Goal: Information Seeking & Learning: Check status

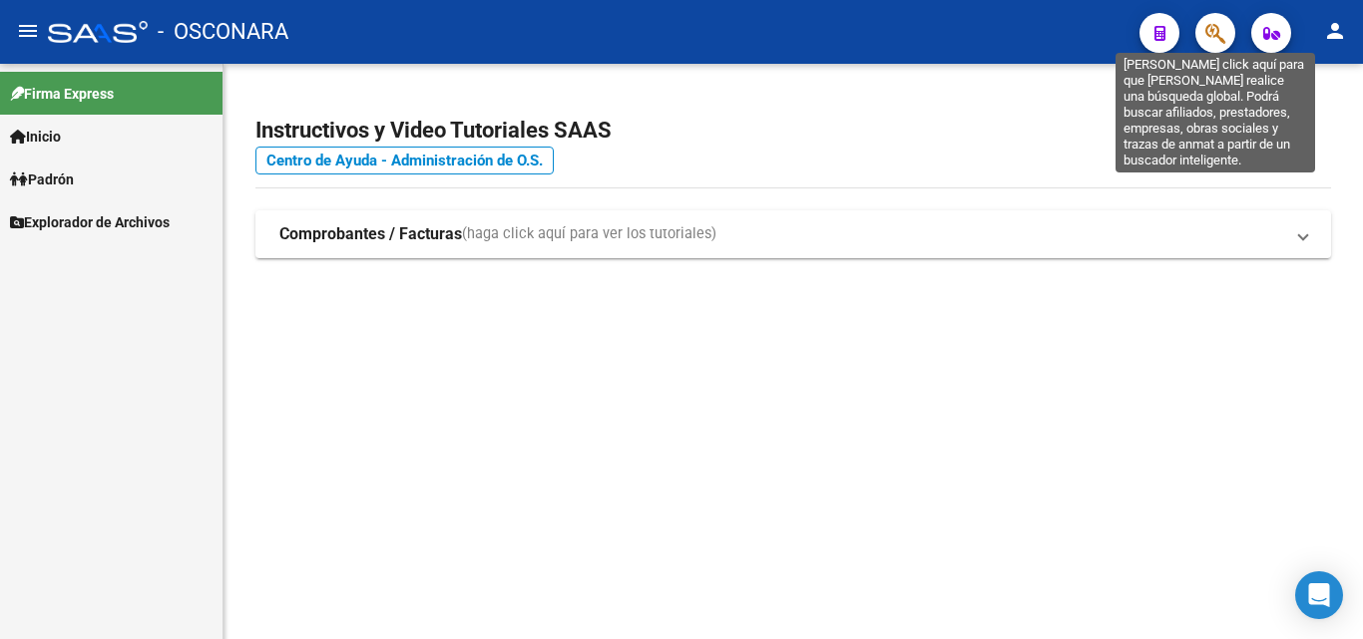
click at [1217, 28] on icon "button" at bounding box center [1215, 33] width 20 height 23
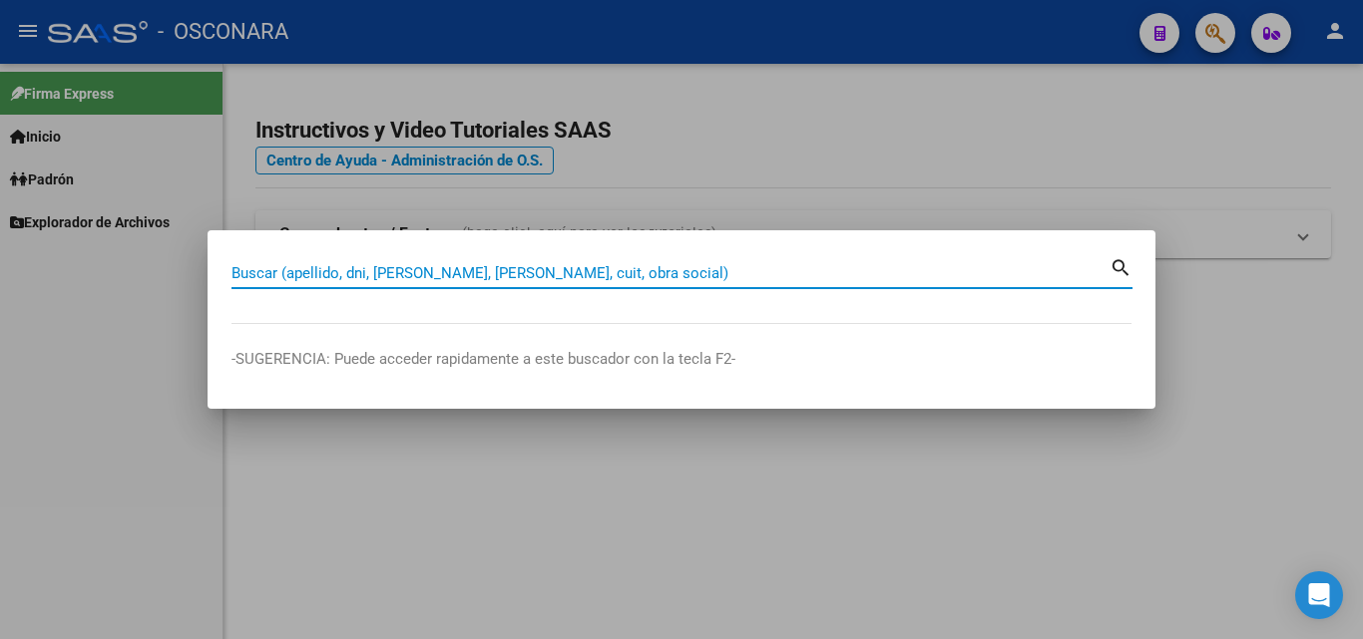
paste input "27701662011"
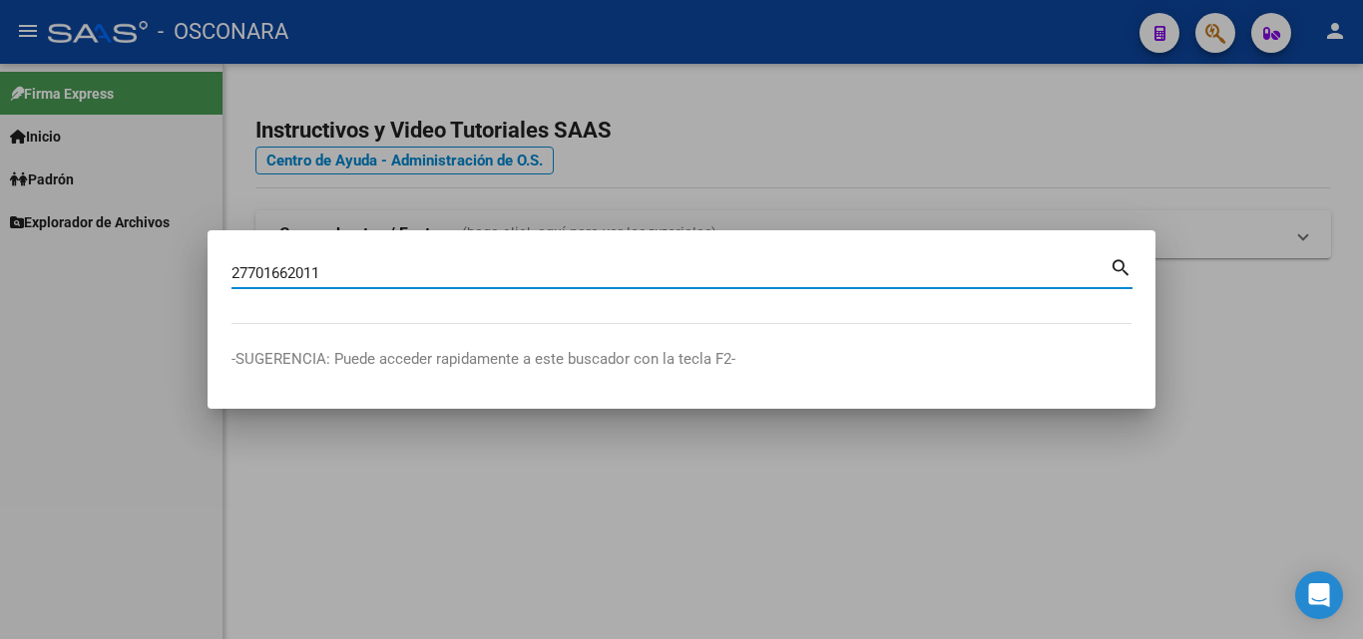
type input "27701662011"
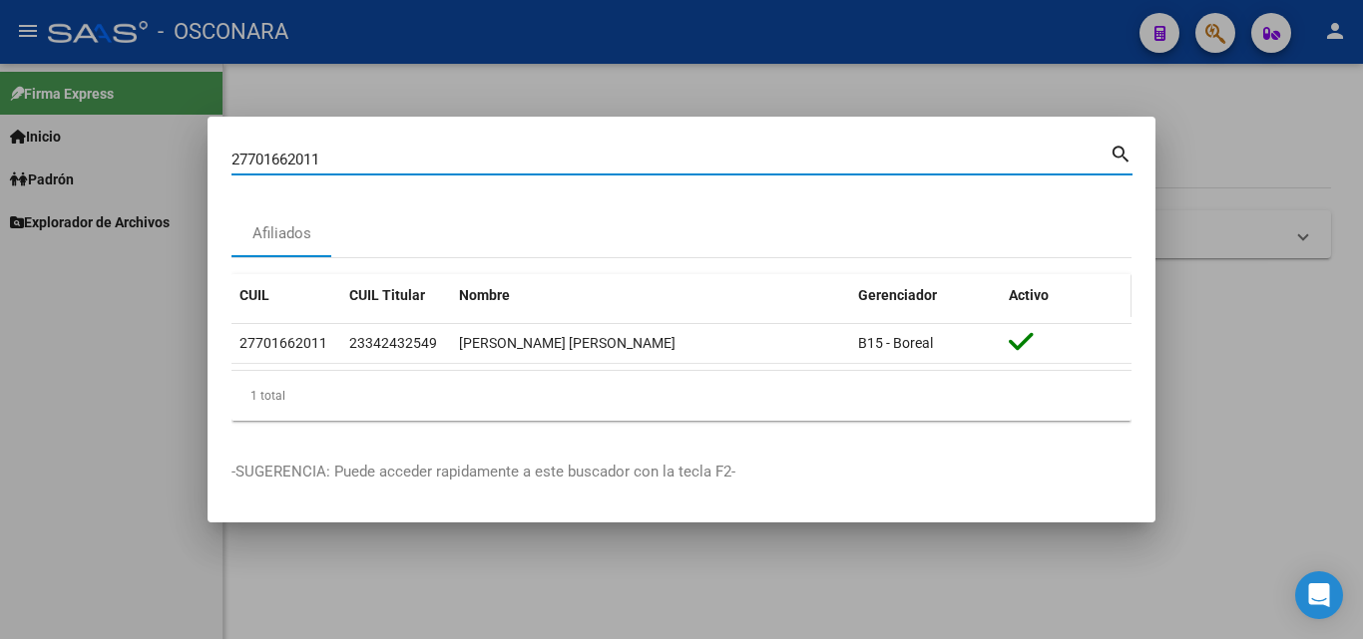
click at [1025, 297] on span "Activo" at bounding box center [1028, 295] width 40 height 16
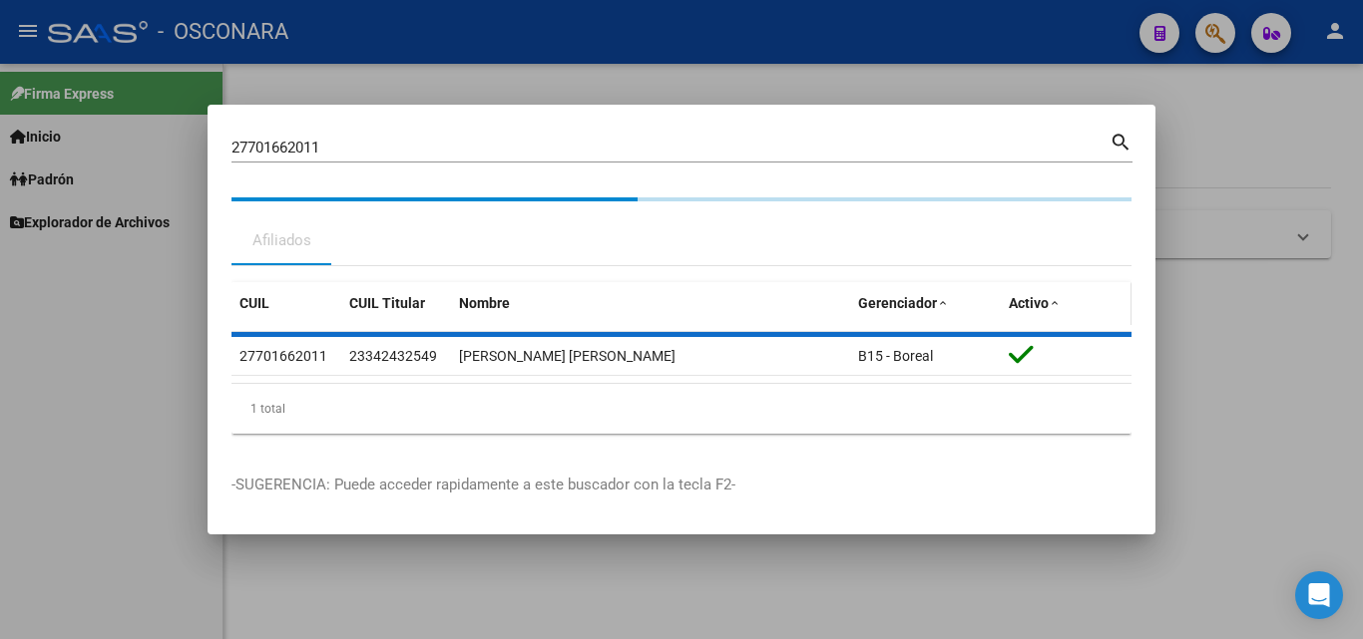
click at [1025, 297] on span "Activo" at bounding box center [1028, 303] width 40 height 16
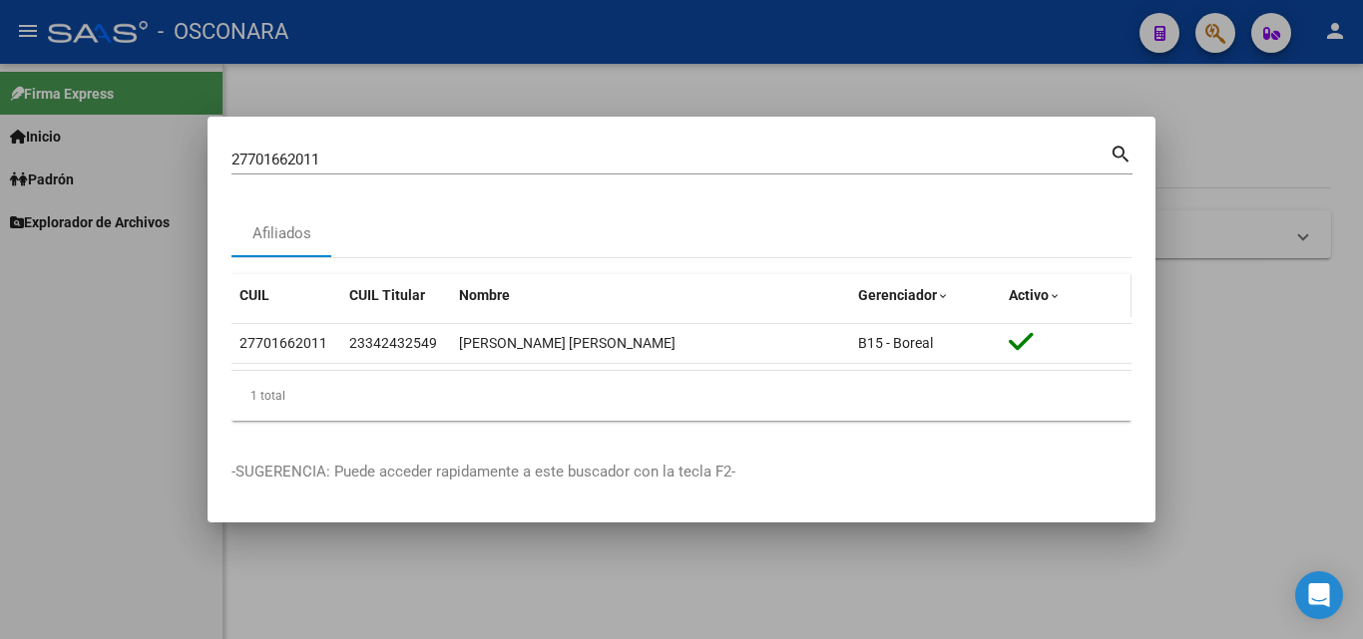
click at [1057, 294] on span at bounding box center [1054, 297] width 12 height 14
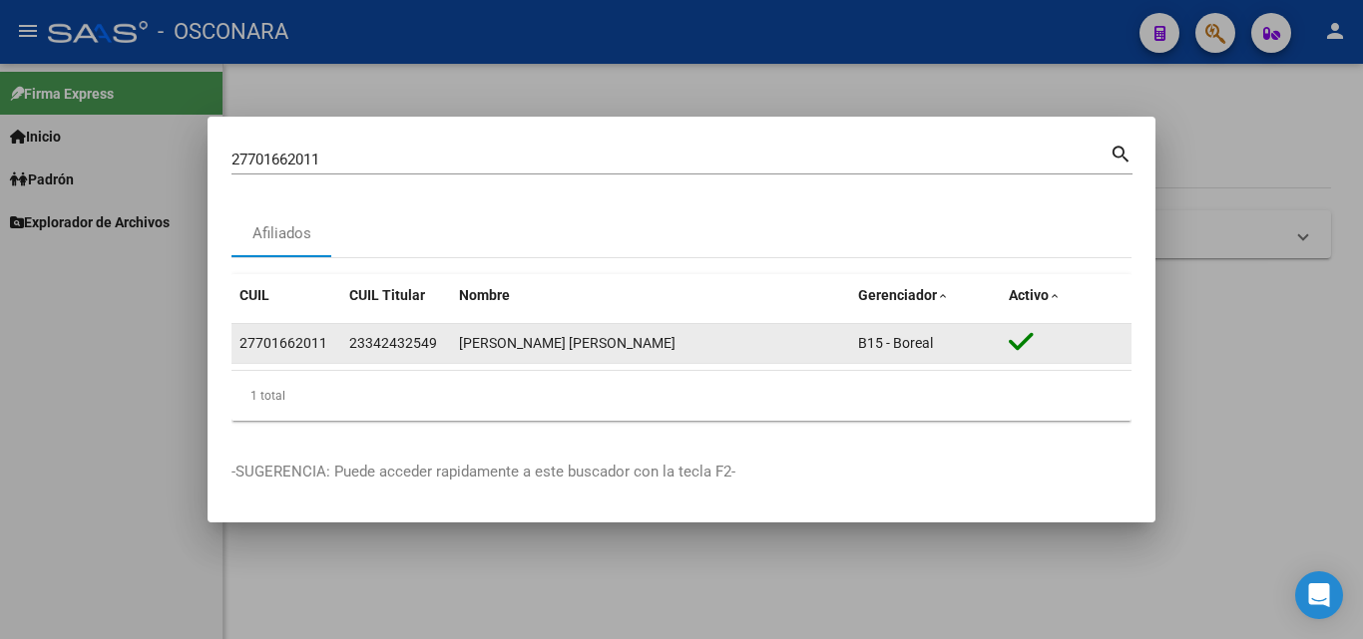
click at [261, 348] on div "27701662011" at bounding box center [283, 343] width 88 height 23
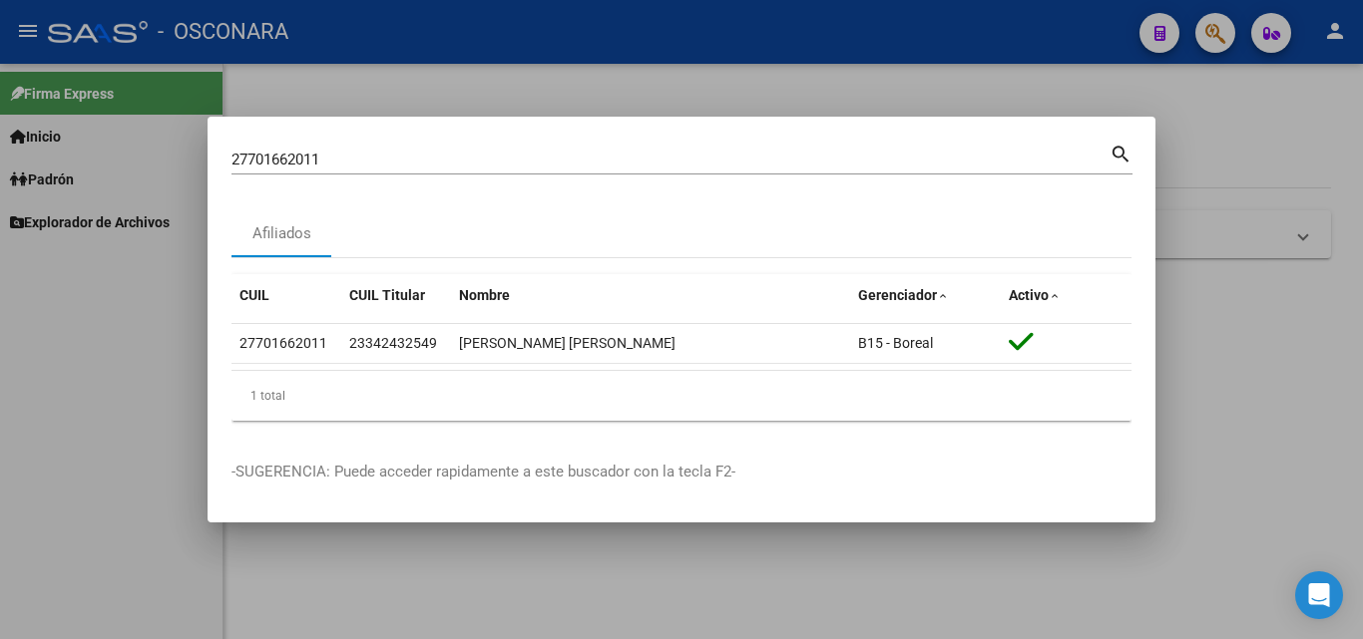
click at [1271, 459] on div at bounding box center [681, 319] width 1363 height 639
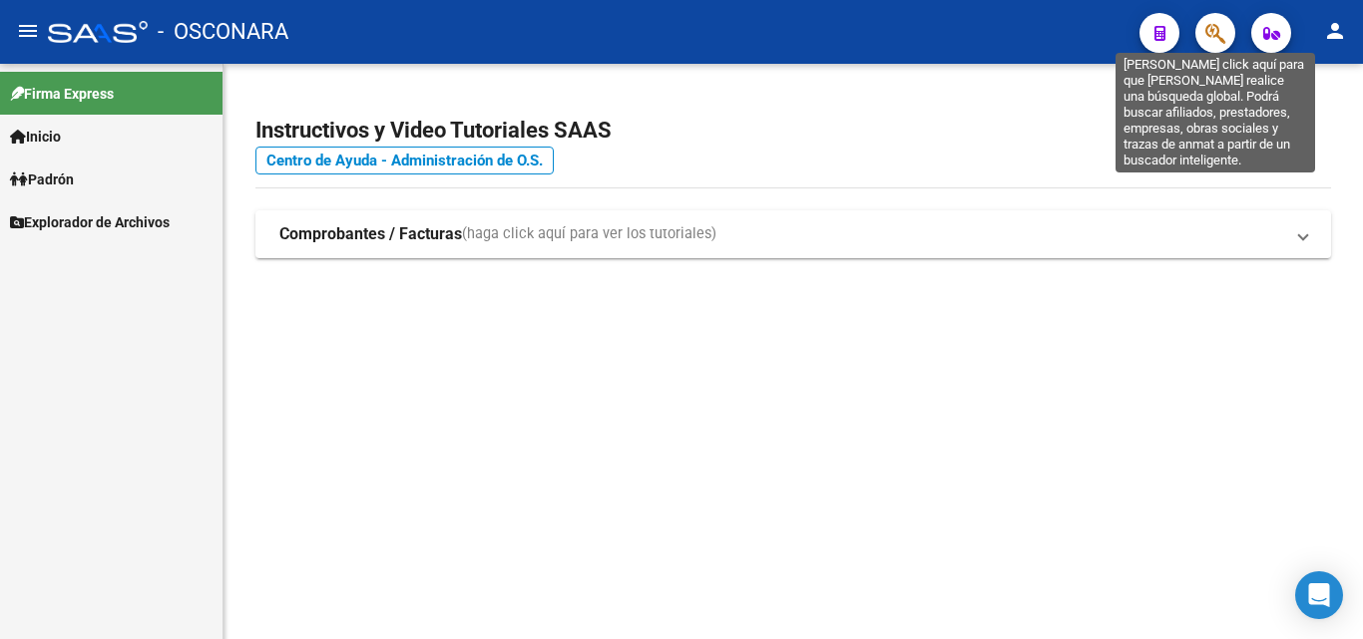
click at [1215, 44] on icon "button" at bounding box center [1215, 33] width 20 height 23
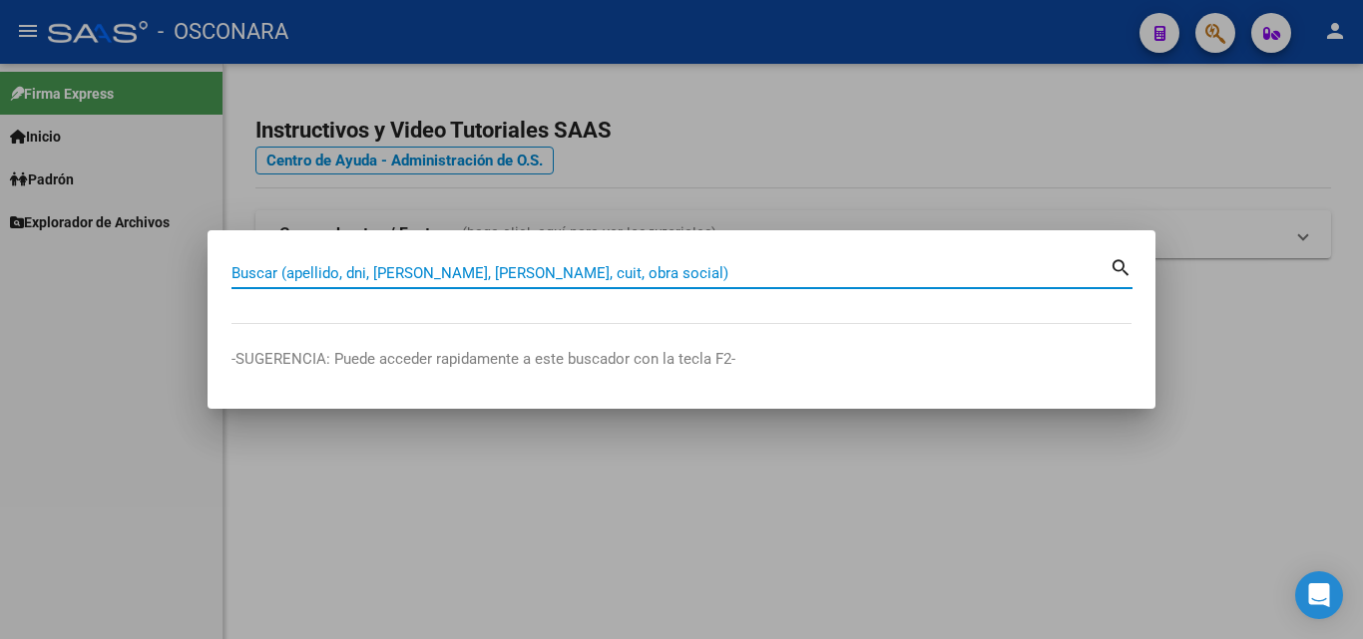
paste input "20525218636"
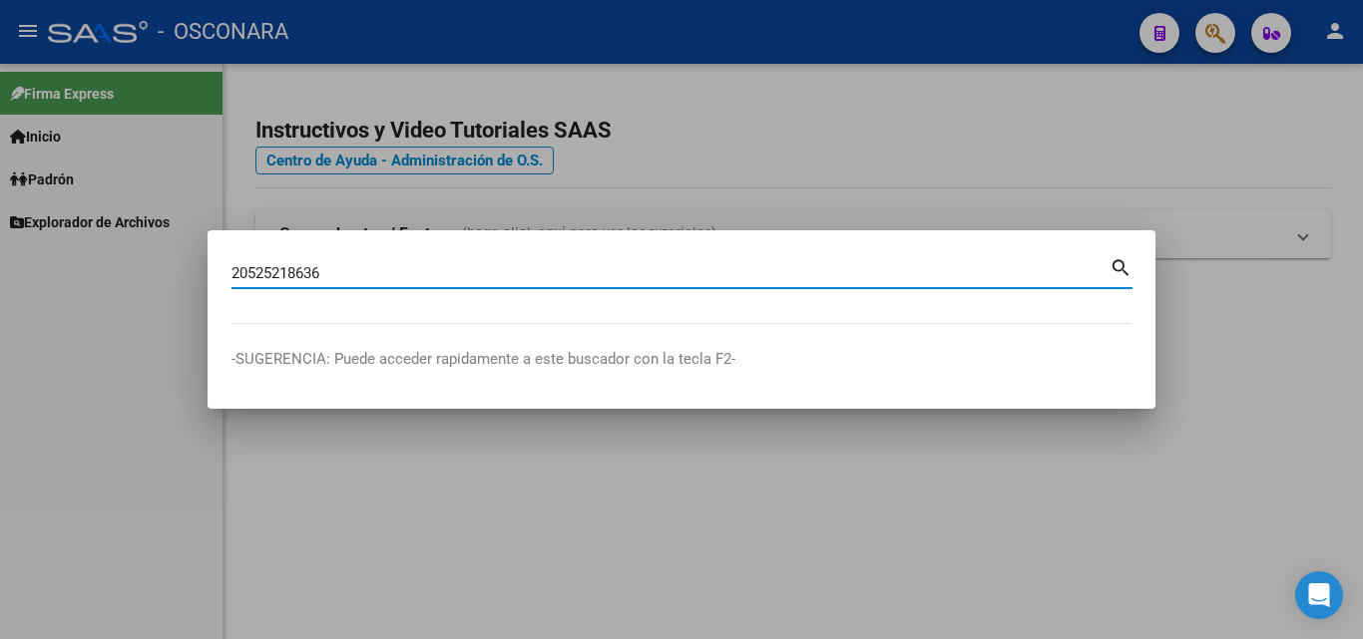
type input "20525218636"
click at [1119, 266] on mat-icon "search" at bounding box center [1120, 266] width 23 height 24
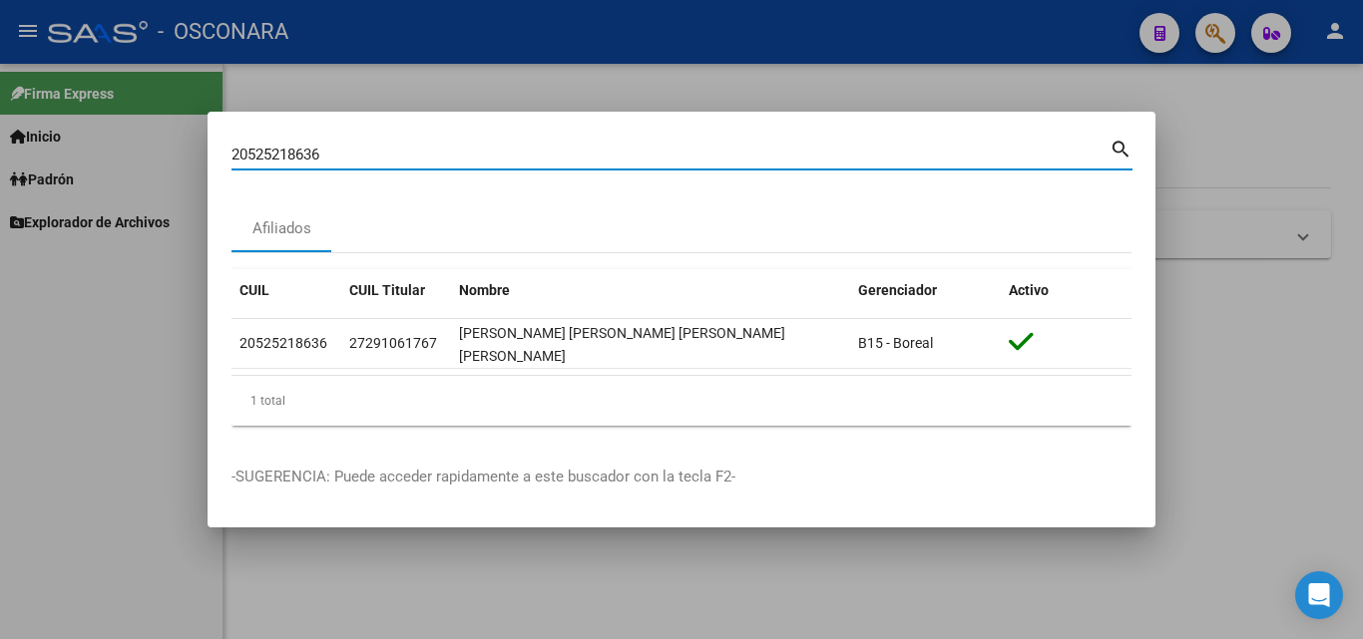
click at [1233, 123] on div at bounding box center [681, 319] width 1363 height 639
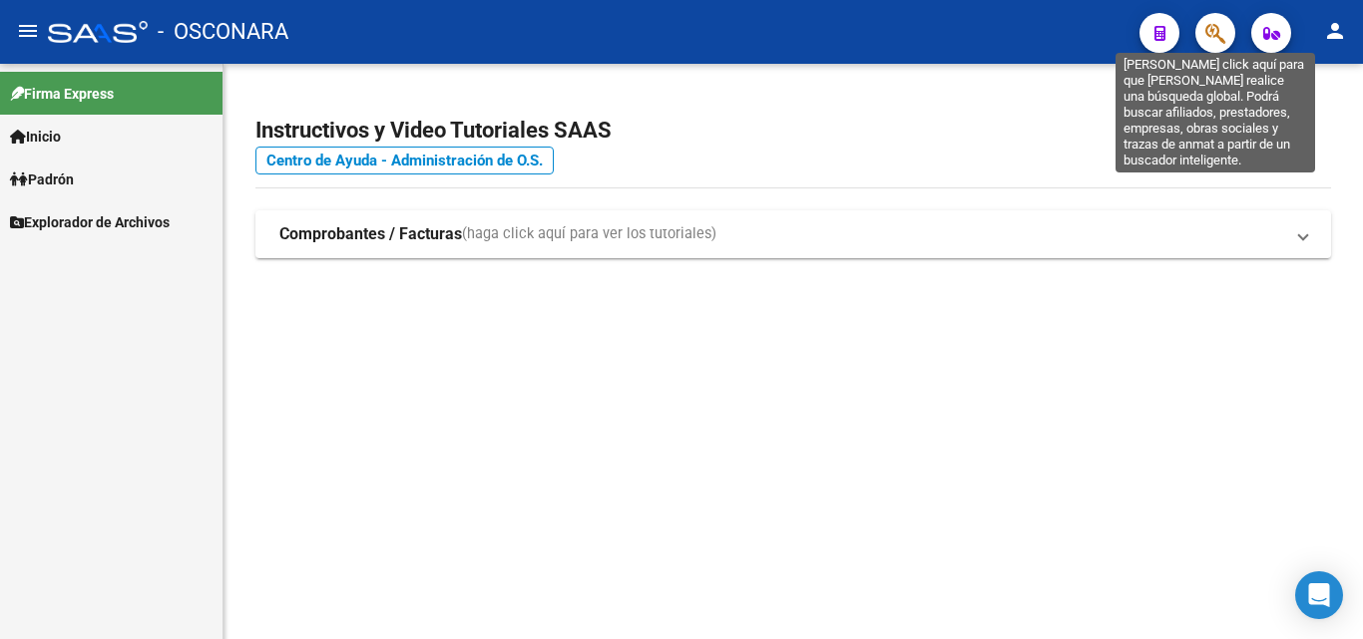
click at [1207, 29] on icon "button" at bounding box center [1215, 33] width 20 height 23
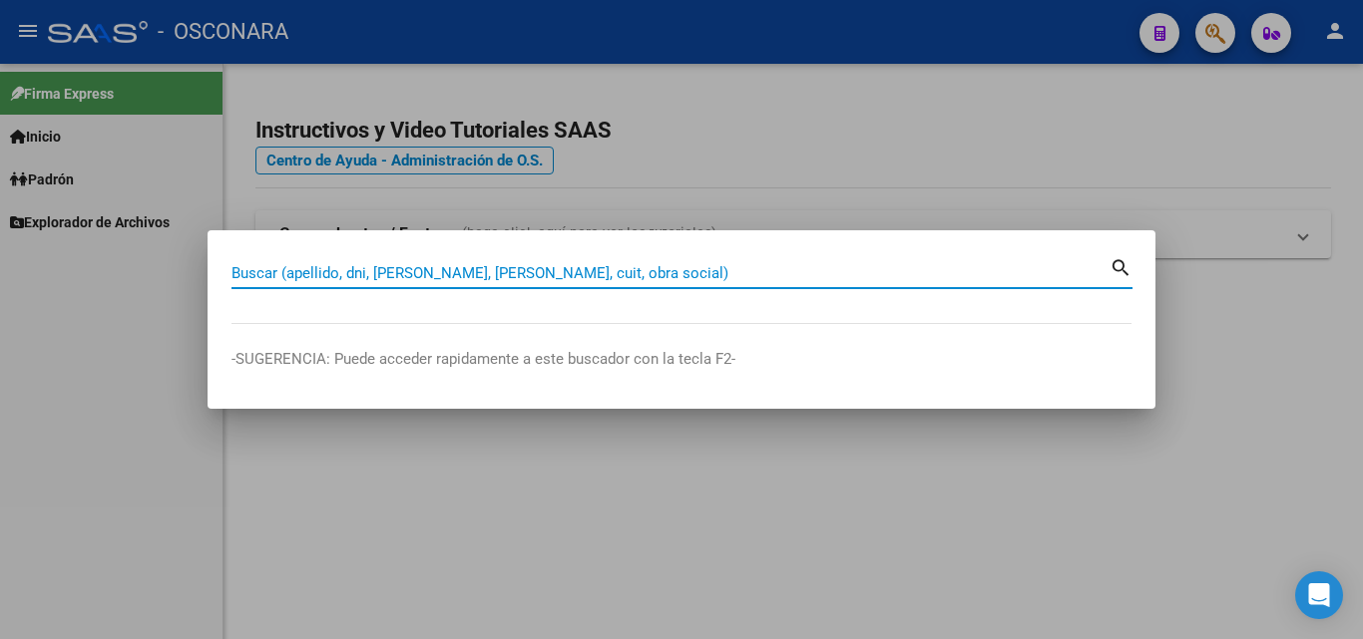
click at [374, 269] on input "Buscar (apellido, dni, [PERSON_NAME], [PERSON_NAME], cuit, obra social)" at bounding box center [670, 273] width 878 height 18
paste input "27701662011"
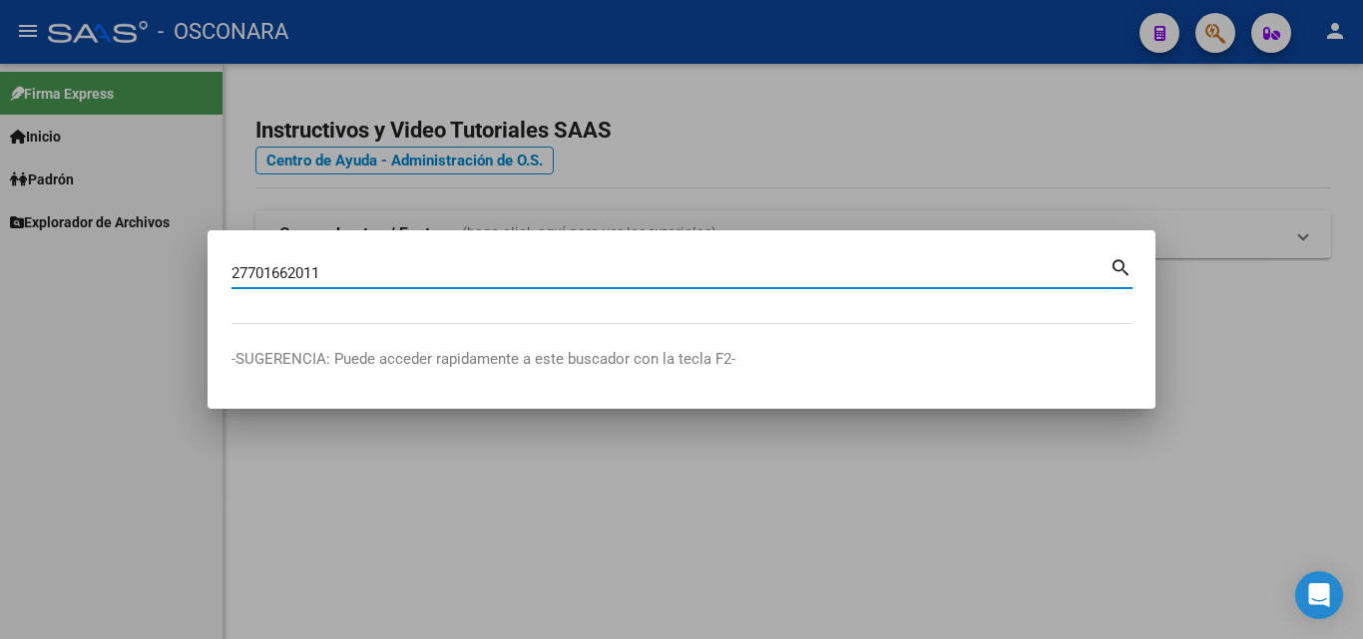
type input "27701662011"
click at [1115, 265] on mat-icon "search" at bounding box center [1120, 266] width 23 height 24
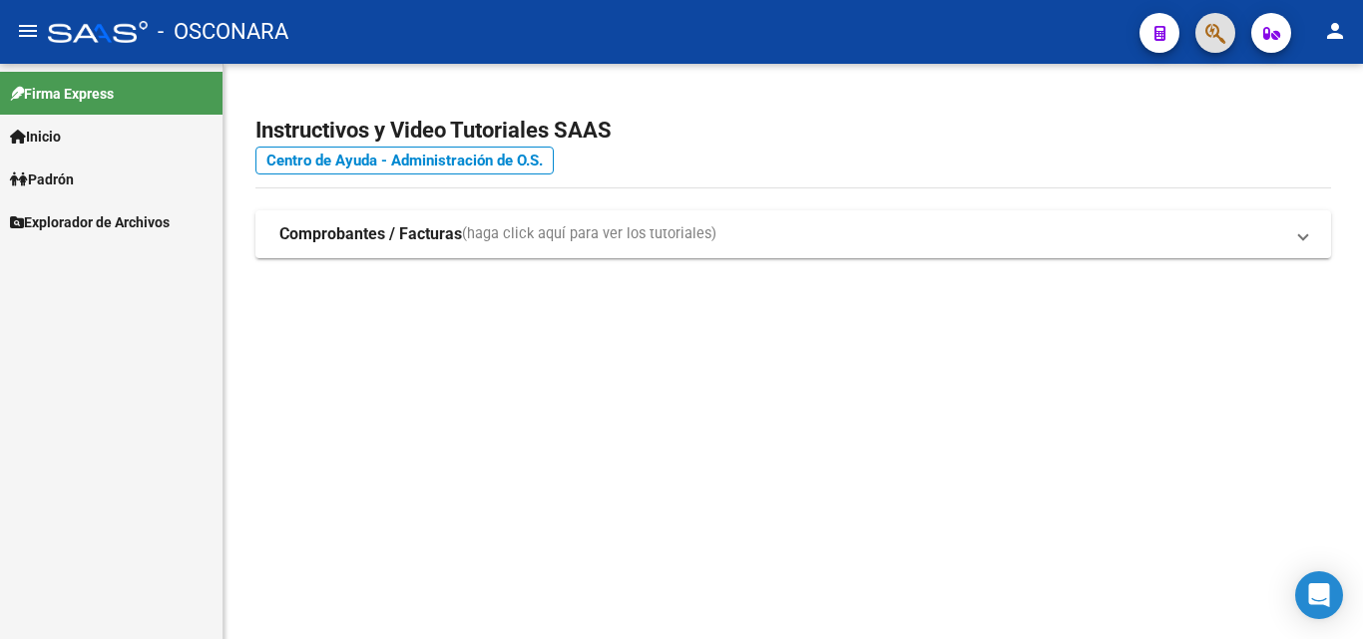
click at [70, 174] on span "Padrón" at bounding box center [42, 180] width 64 height 22
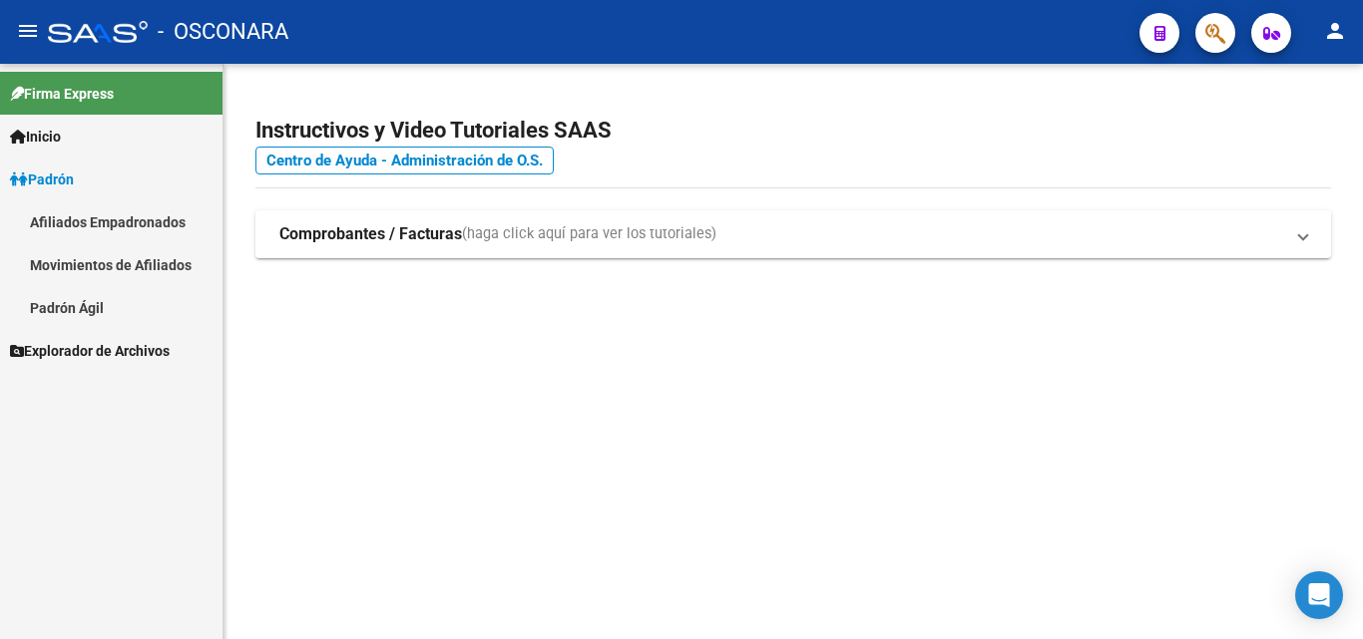
click at [151, 209] on link "Afiliados Empadronados" at bounding box center [111, 221] width 222 height 43
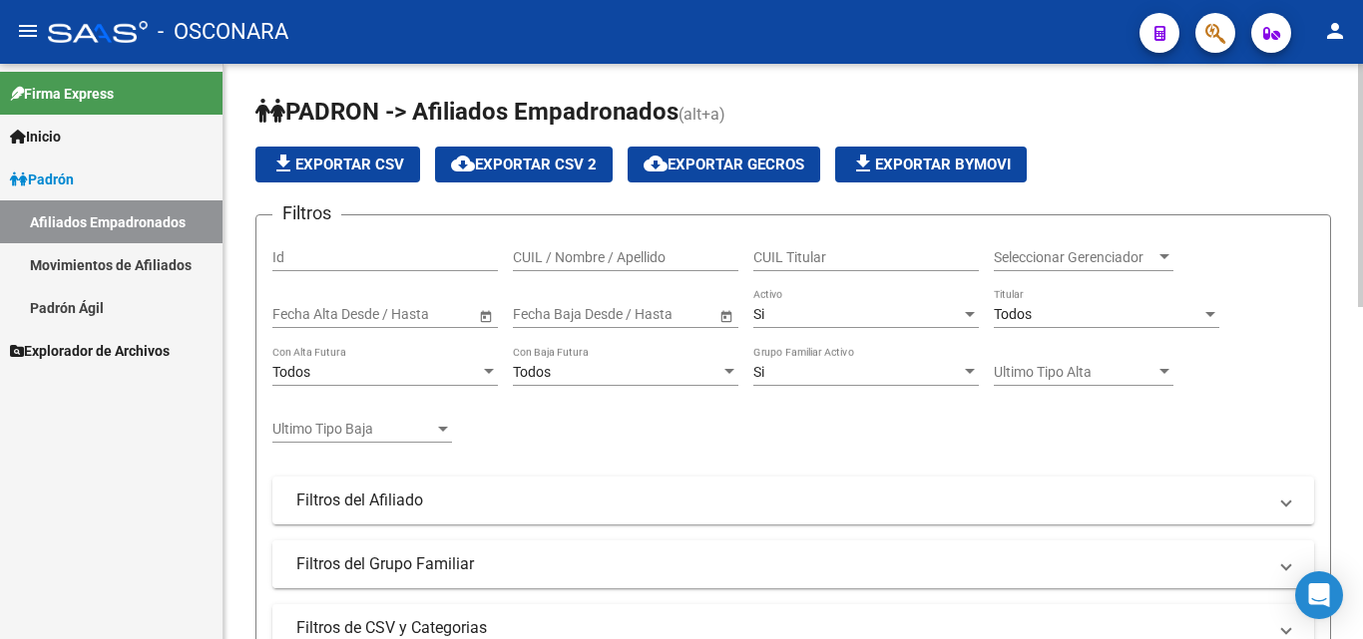
click at [617, 550] on mat-expansion-panel-header "Filtros del Grupo Familiar" at bounding box center [792, 565] width 1041 height 48
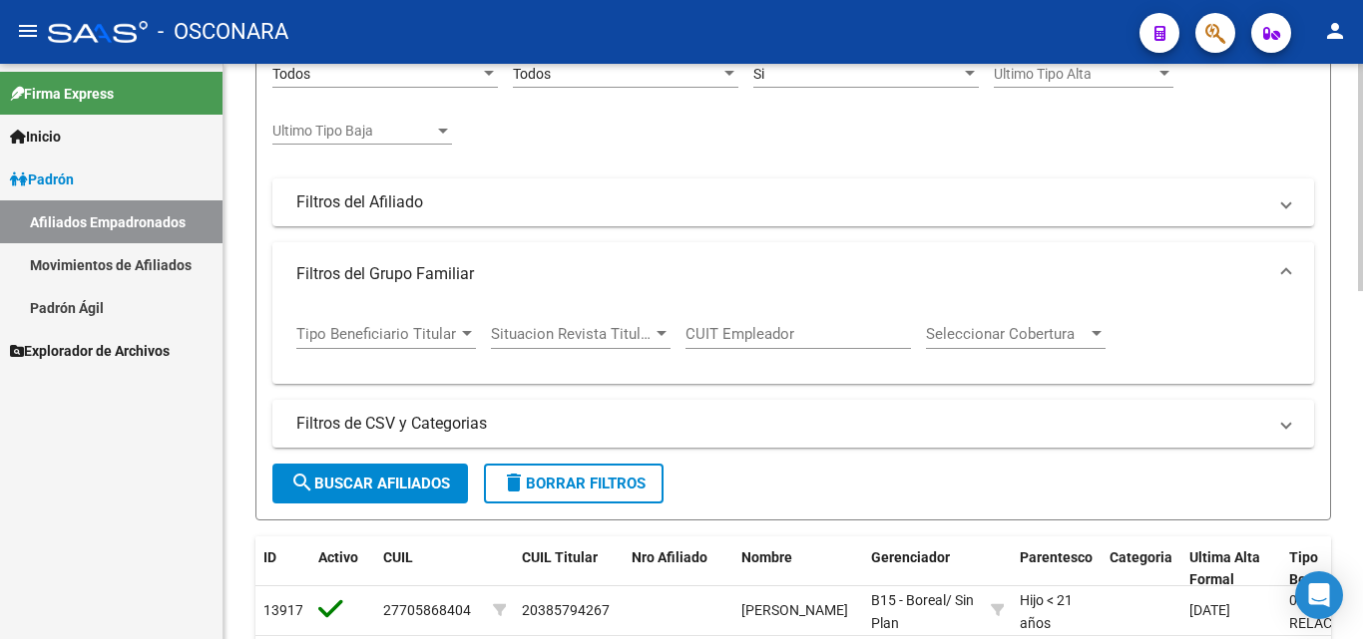
scroll to position [299, 0]
click at [388, 329] on span "Tipo Beneficiario Titular" at bounding box center [377, 333] width 162 height 18
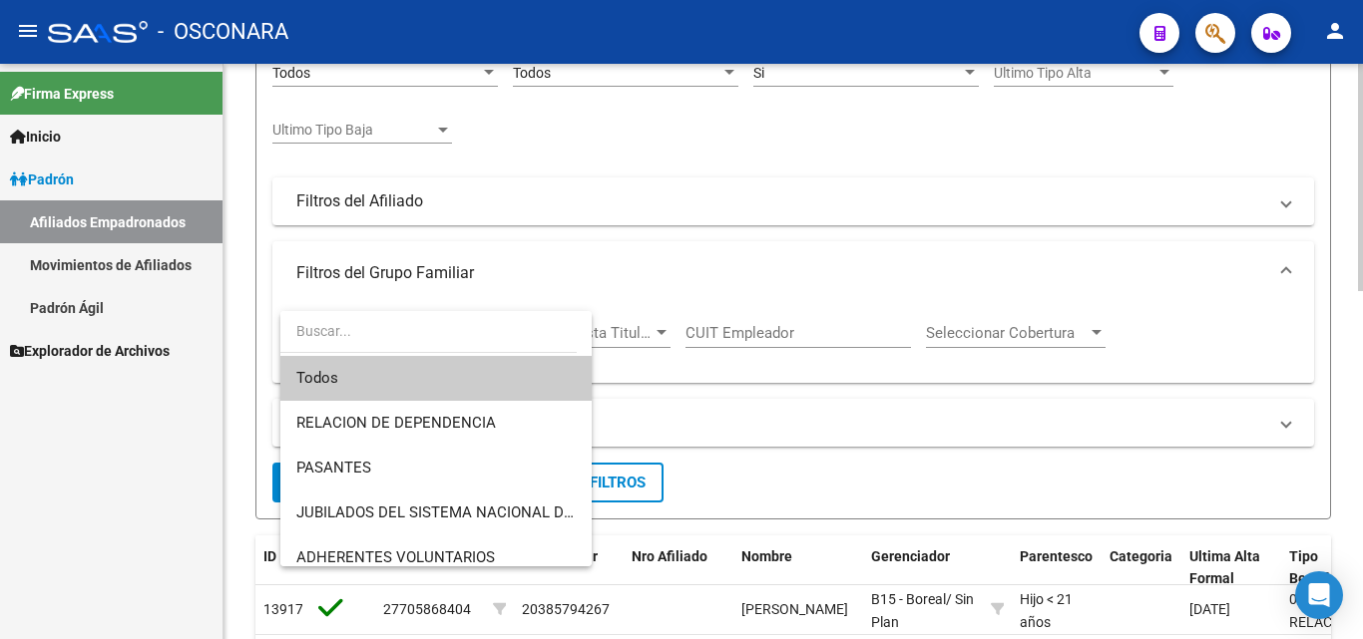
click at [388, 329] on input "dropdown search" at bounding box center [428, 331] width 296 height 42
click at [776, 371] on div at bounding box center [681, 319] width 1363 height 639
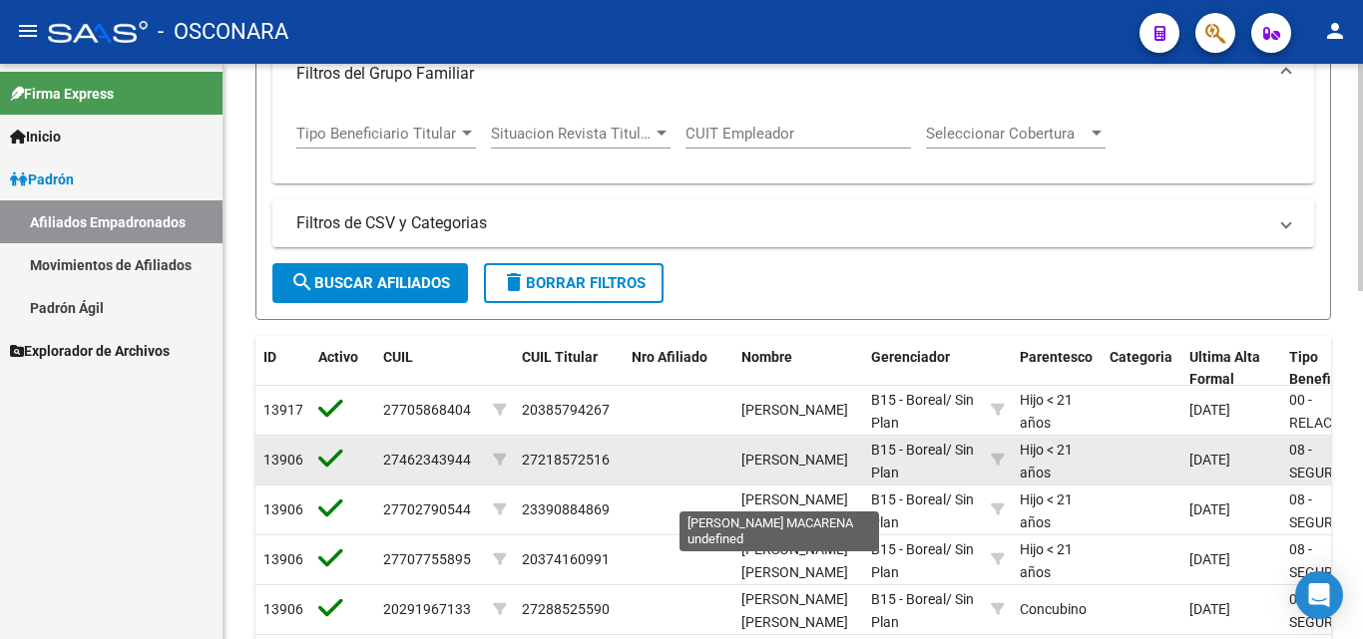
scroll to position [0, 0]
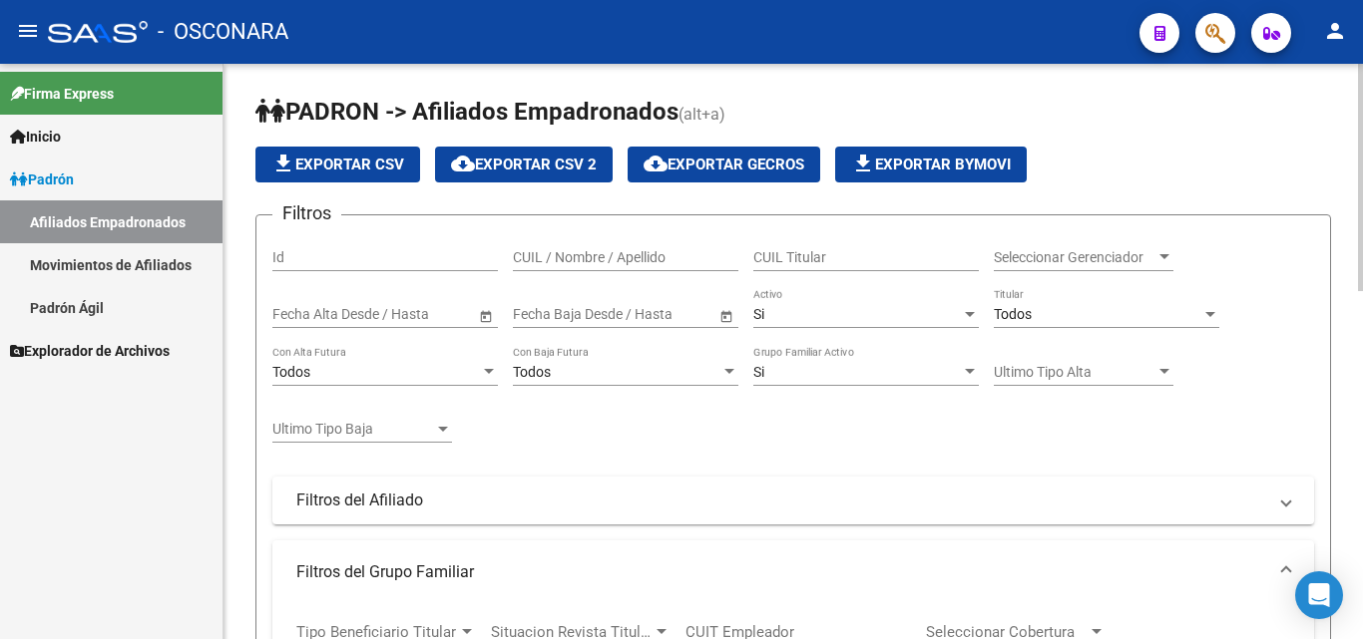
click at [755, 256] on input "CUIL Titular" at bounding box center [865, 257] width 225 height 17
paste input "23342432549"
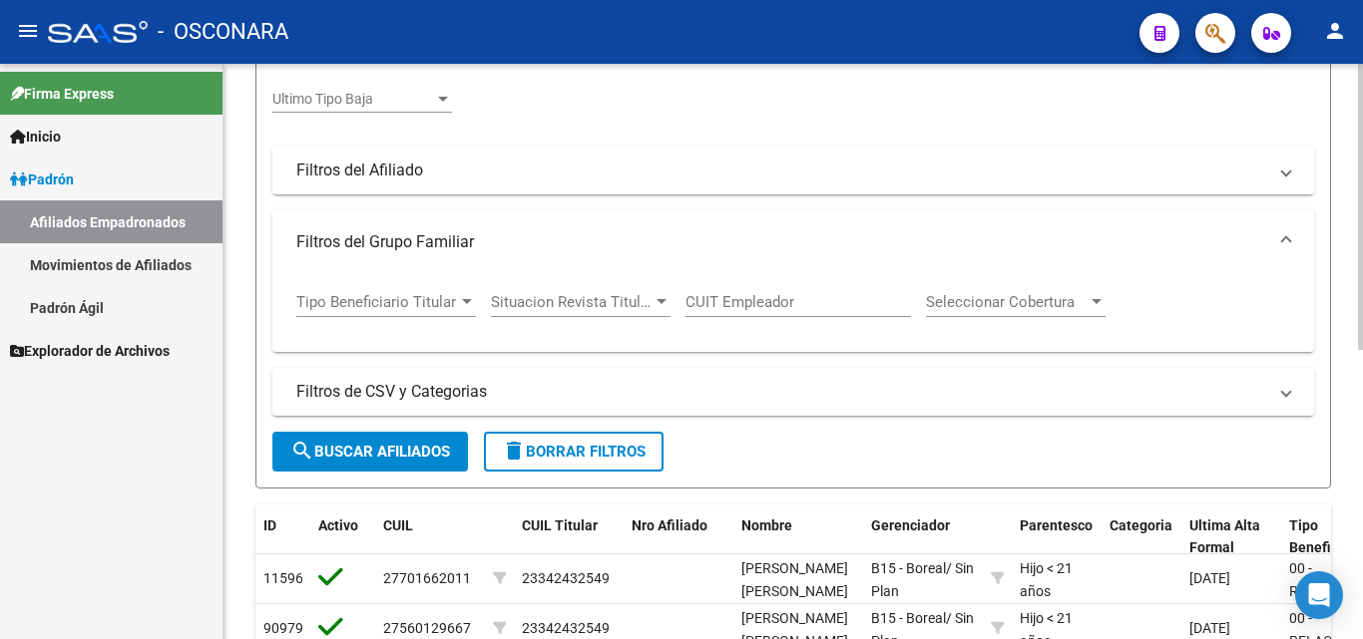
scroll to position [282, 0]
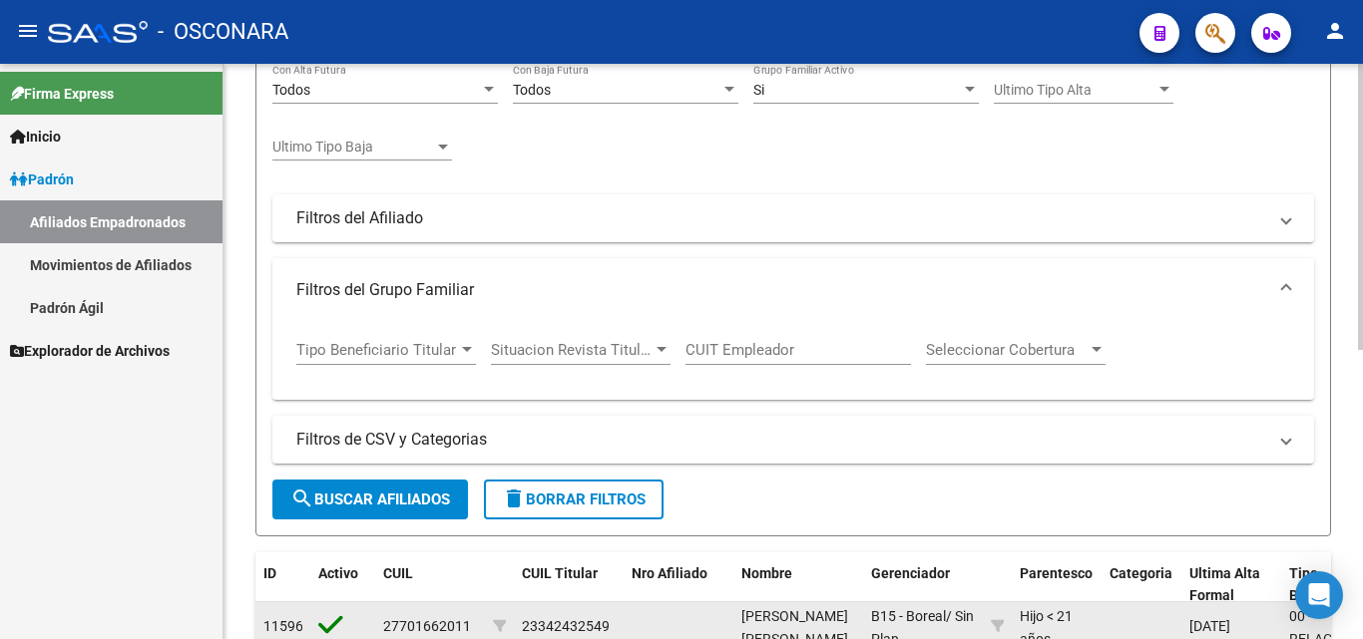
type input "23342432549"
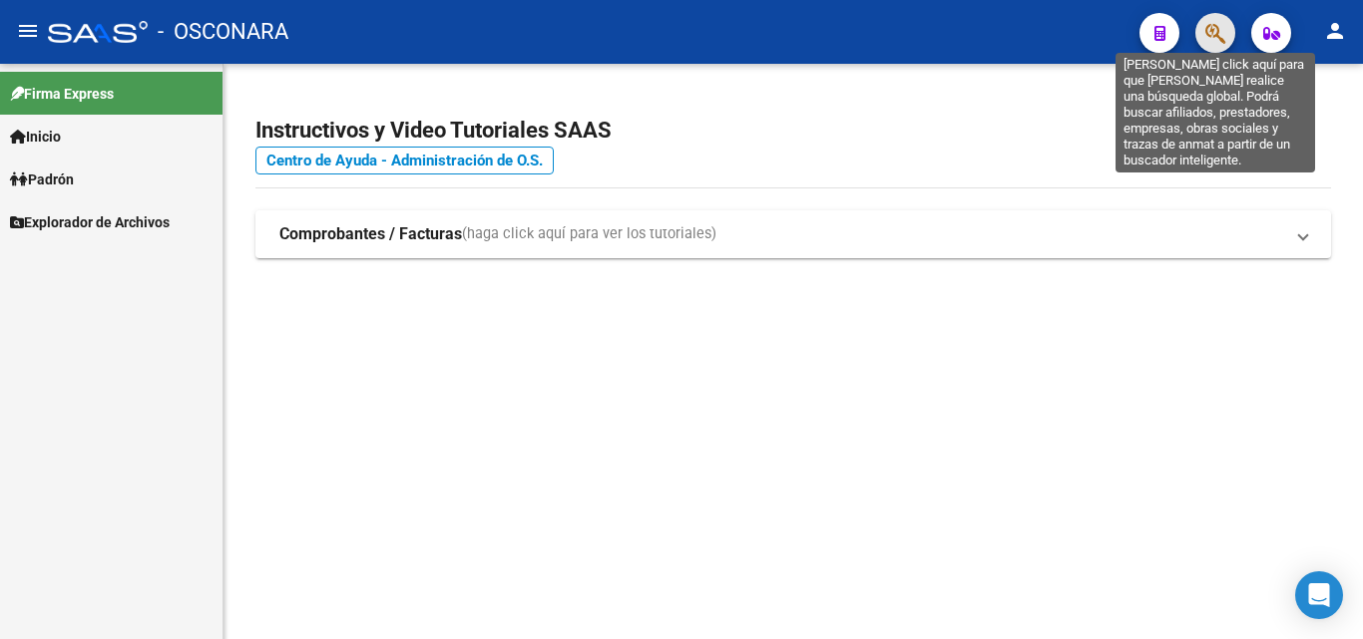
click at [1205, 35] on icon "button" at bounding box center [1215, 33] width 20 height 23
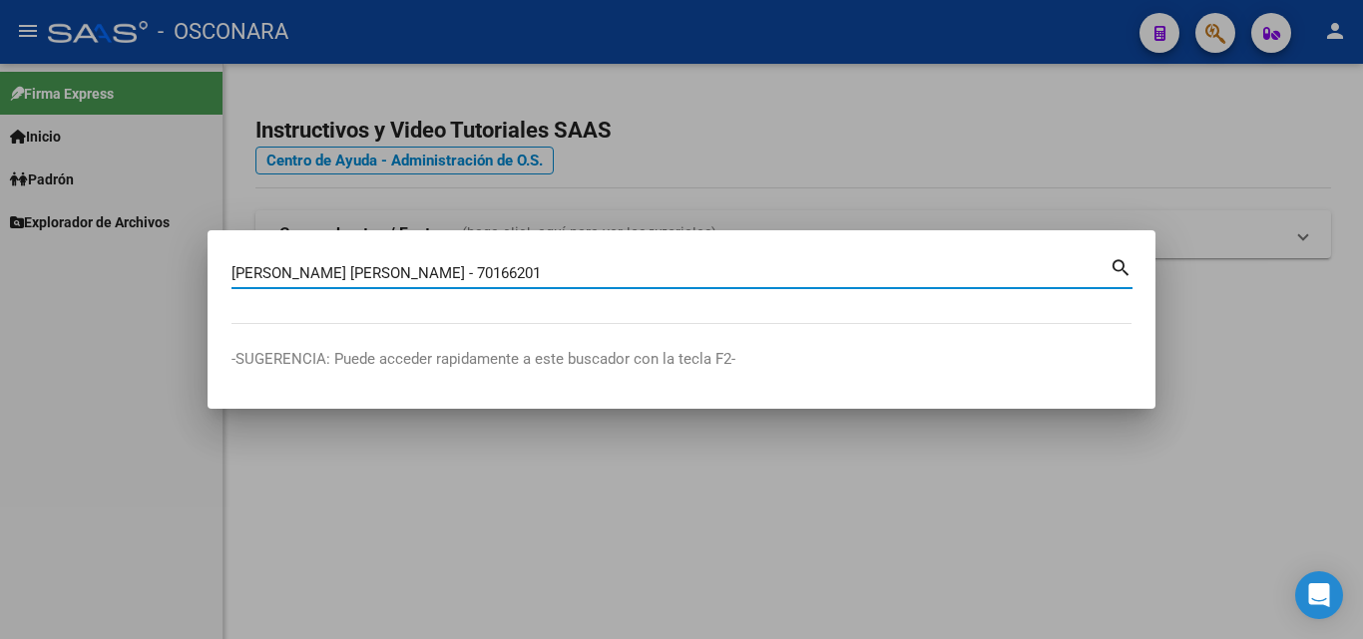
click at [504, 273] on input "VARGAS FERREYRA CATALINA LUJAN - 70166201" at bounding box center [670, 273] width 878 height 18
type input "70166201"
click at [1115, 263] on mat-icon "search" at bounding box center [1120, 266] width 23 height 24
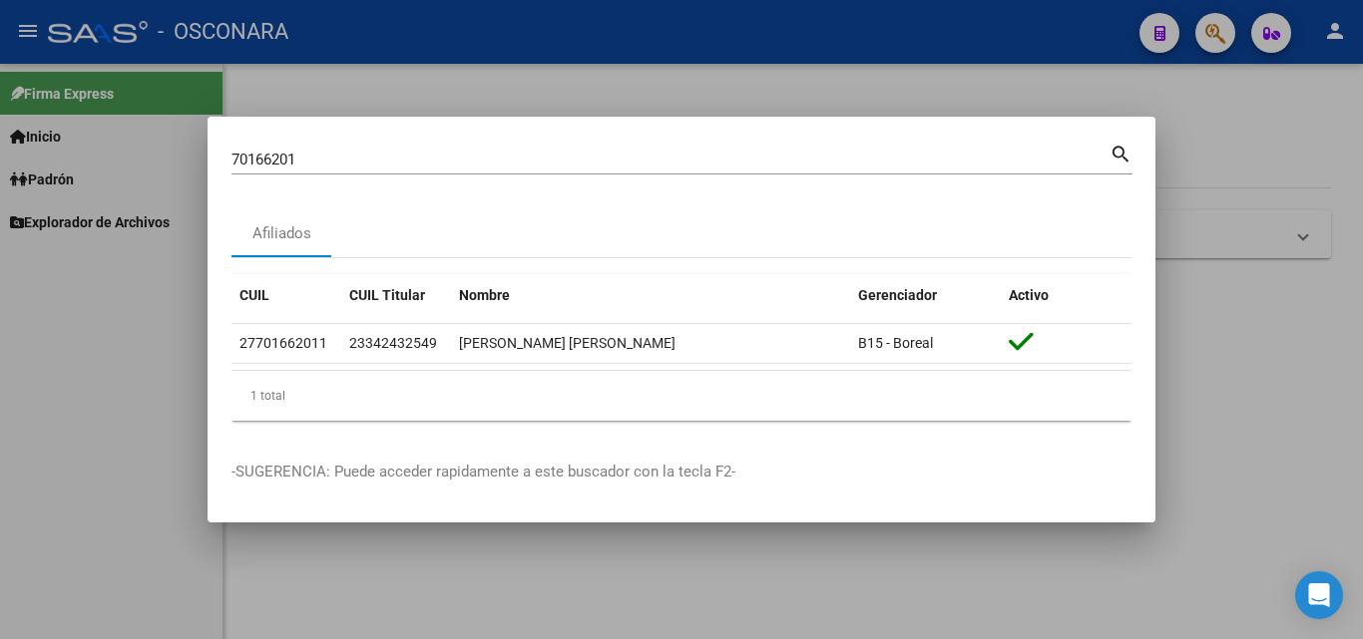
click at [490, 90] on div at bounding box center [681, 319] width 1363 height 639
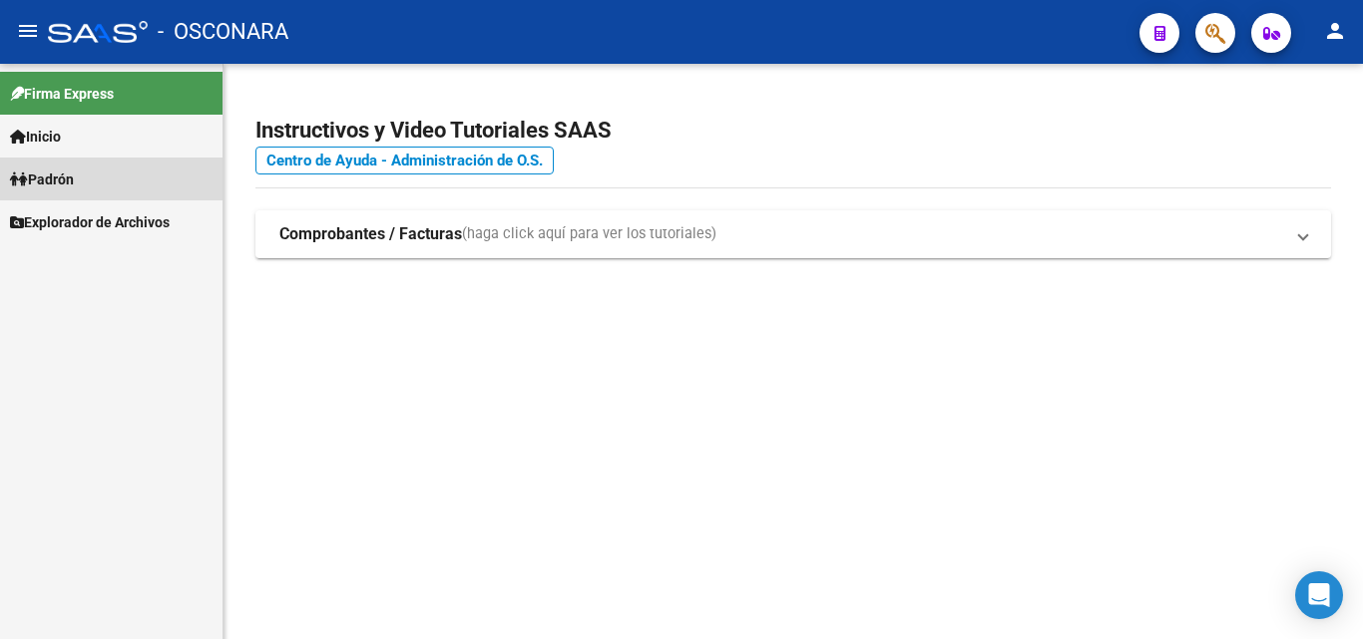
click at [57, 178] on span "Padrón" at bounding box center [42, 180] width 64 height 22
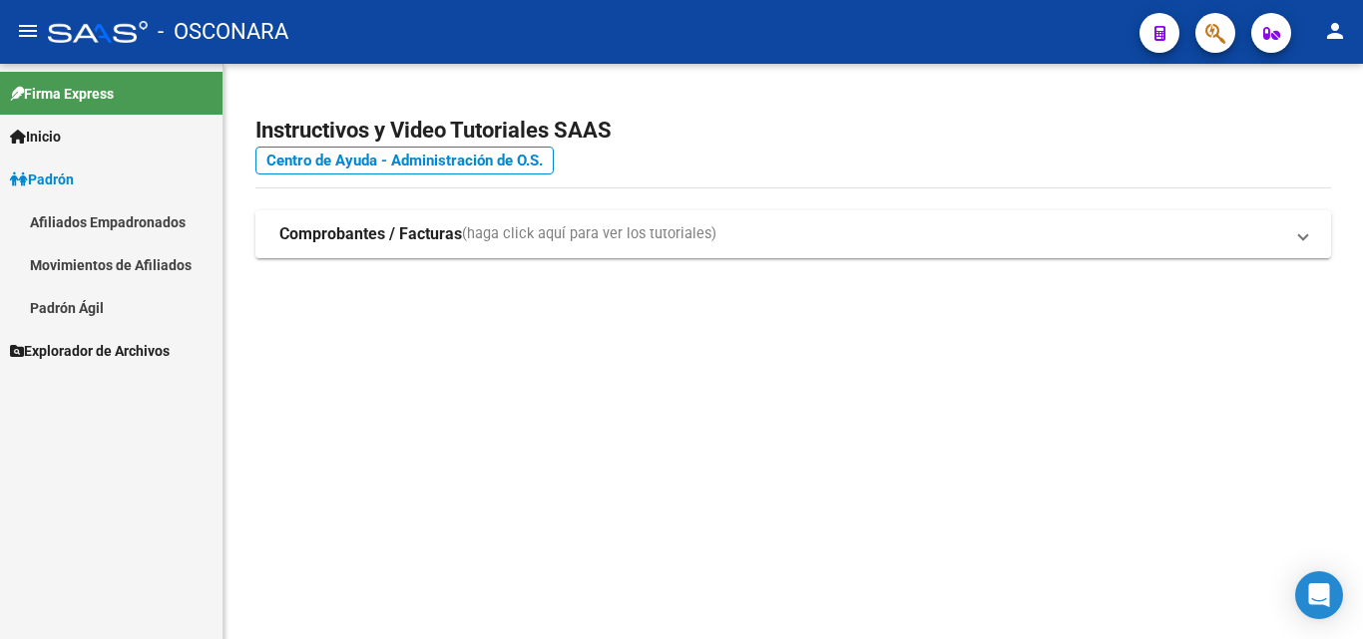
click at [66, 223] on link "Afiliados Empadronados" at bounding box center [111, 221] width 222 height 43
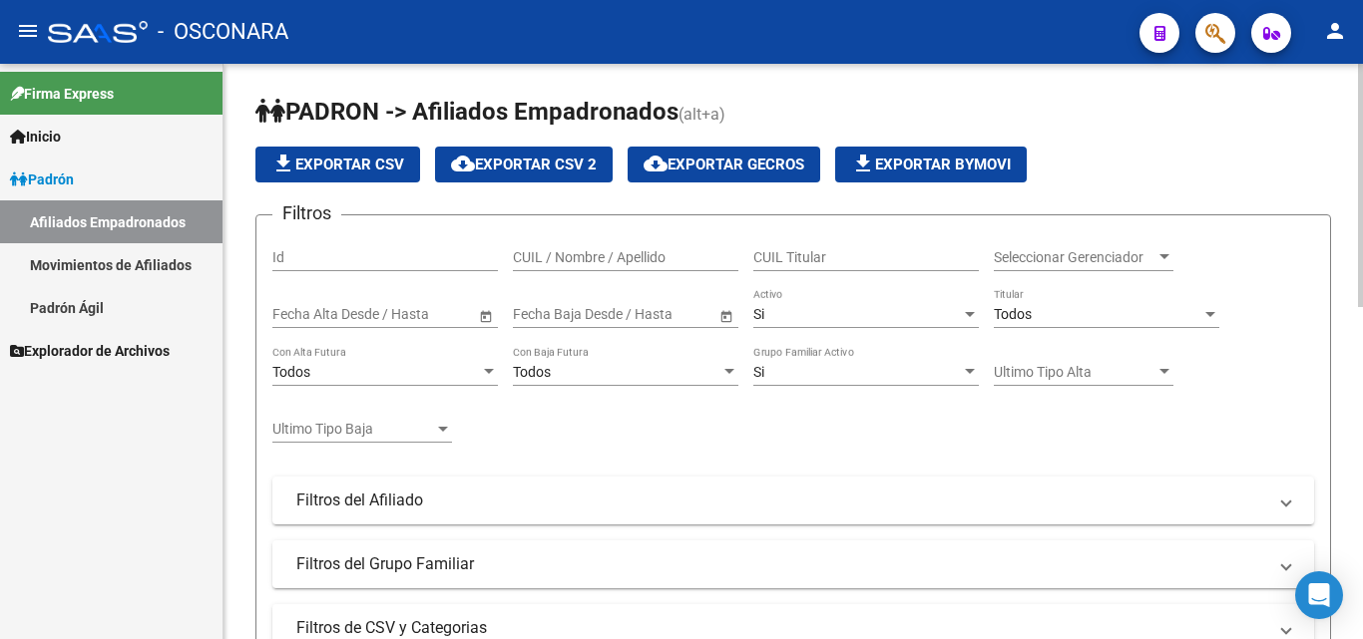
click at [785, 254] on input "CUIL Titular" at bounding box center [865, 257] width 225 height 17
paste input "23342432549"
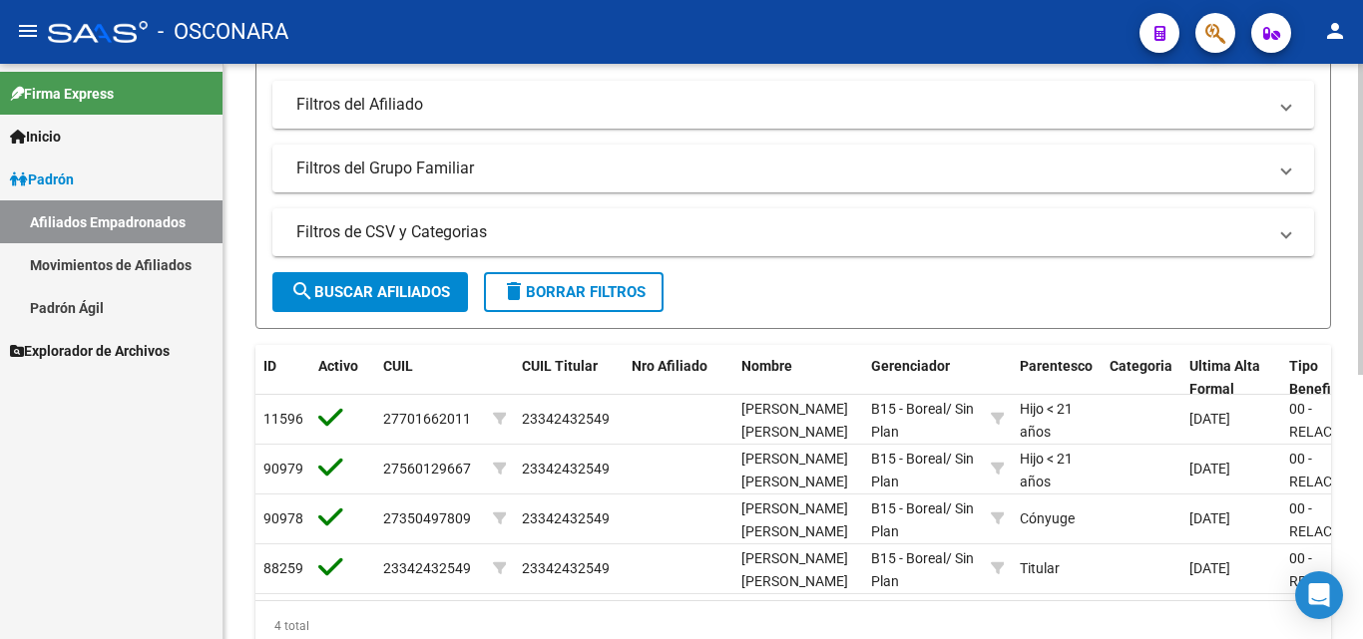
scroll to position [399, 0]
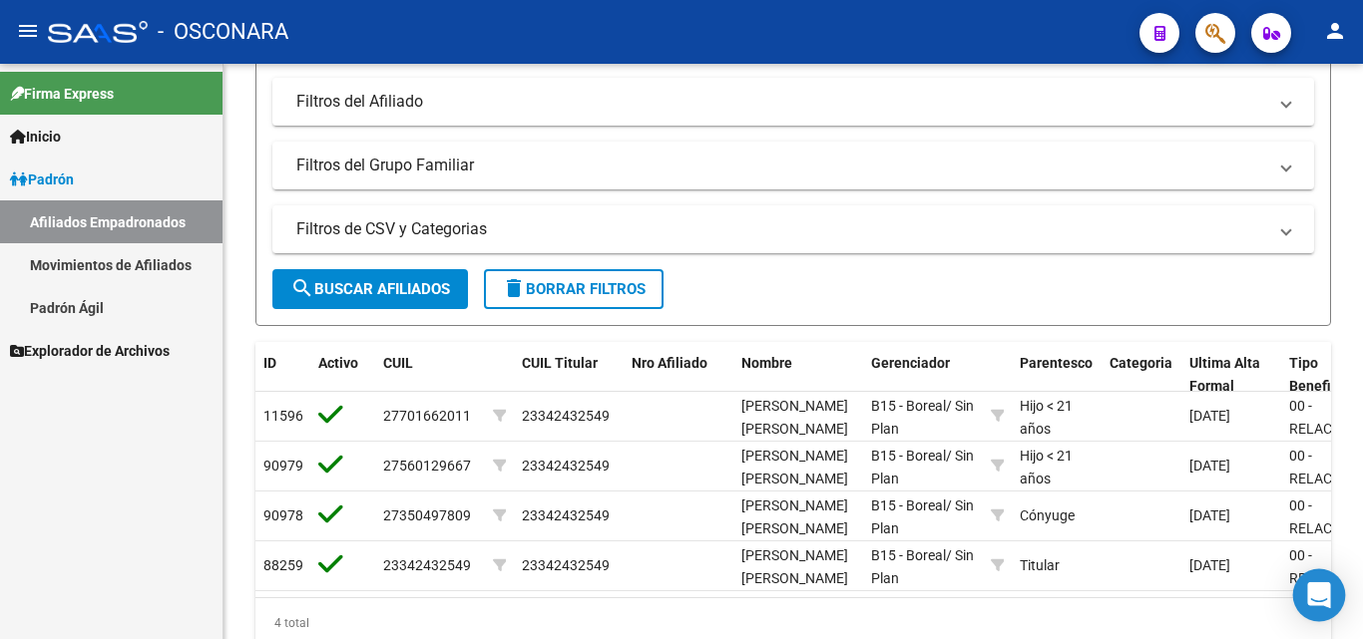
type input "23342432549"
click at [1296, 603] on body "menu - OSCONARA person Firma Express Inicio Instructivos Contacto OS Padrón Afi…" at bounding box center [681, 319] width 1363 height 639
click at [1299, 603] on div "Open Intercom Messenger" at bounding box center [1319, 596] width 53 height 53
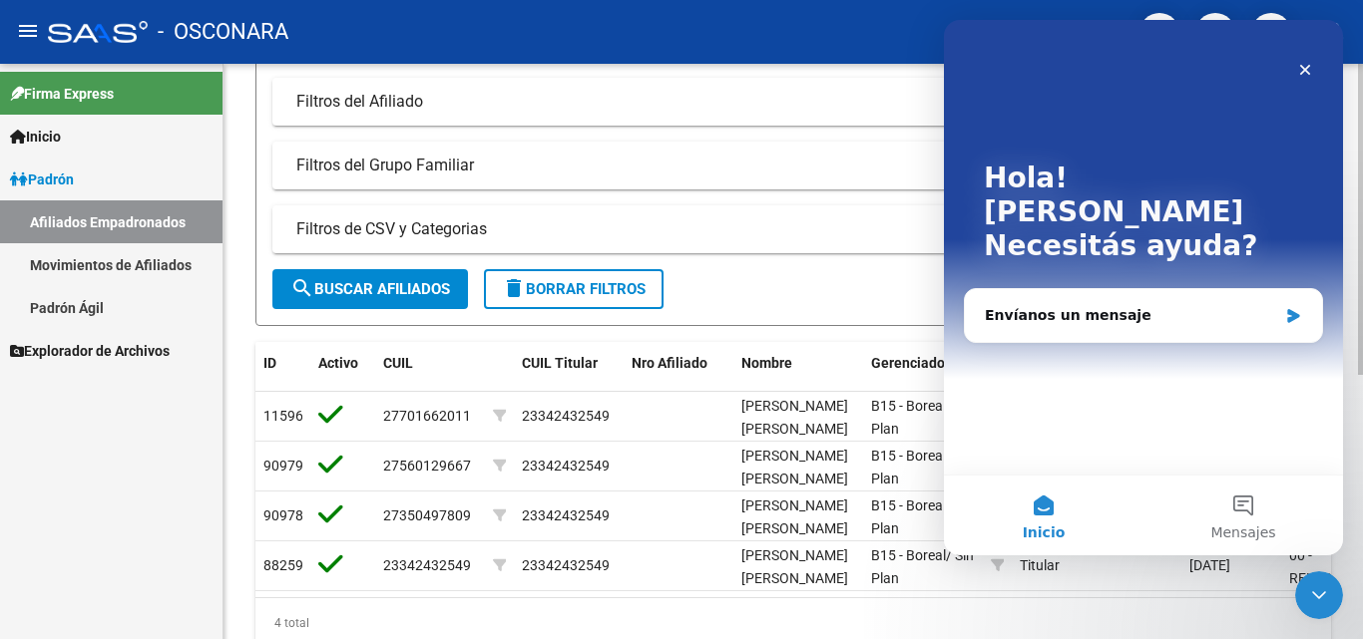
scroll to position [0, 0]
click at [1229, 617] on div "4 total" at bounding box center [792, 623] width 1075 height 50
click at [1299, 66] on icon "Cerrar" at bounding box center [1305, 70] width 16 height 16
